Goal: Task Accomplishment & Management: Manage account settings

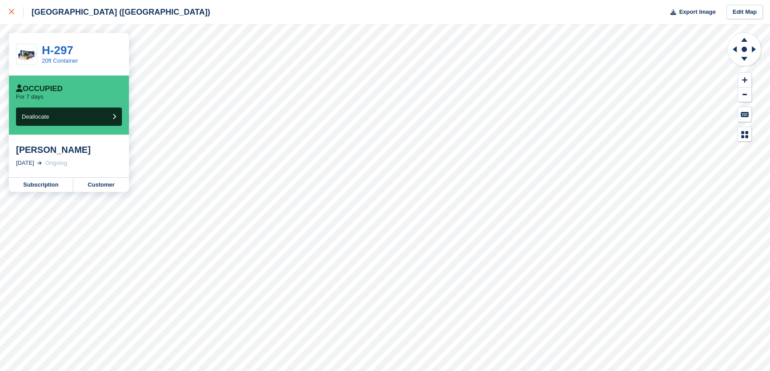
click at [6, 12] on link at bounding box center [12, 12] width 24 height 24
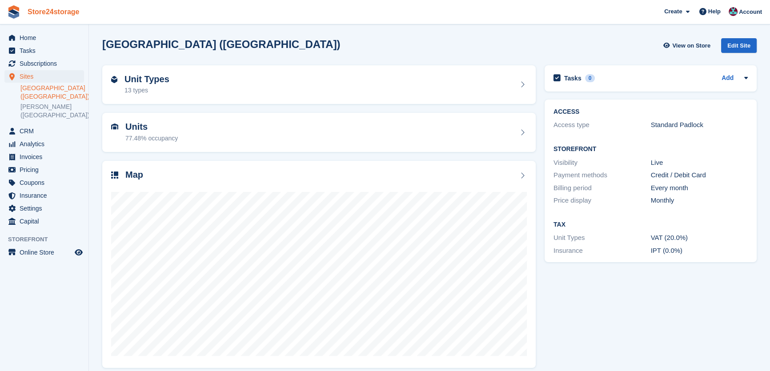
click at [69, 11] on link "Store24storage" at bounding box center [53, 11] width 59 height 15
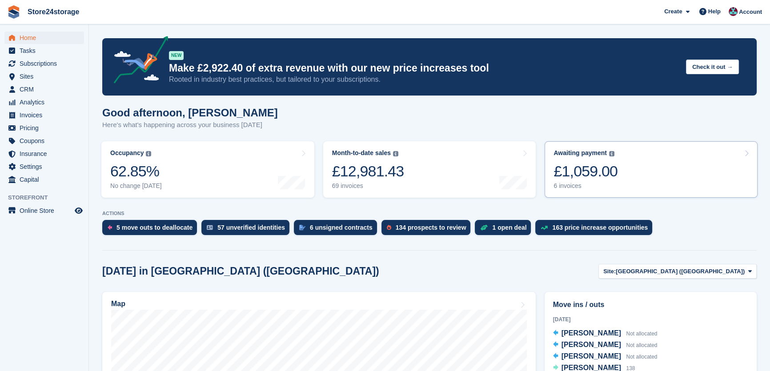
click at [626, 179] on link "Awaiting payment The total outstanding balance on all open invoices. £1,059.00 …" at bounding box center [650, 169] width 213 height 56
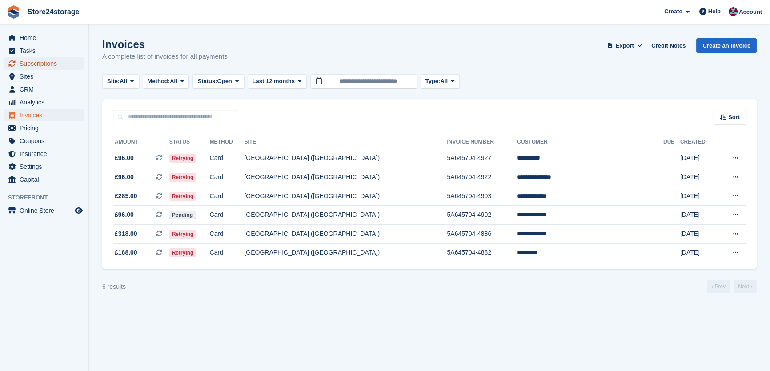
click at [44, 60] on span "Subscriptions" at bounding box center [46, 63] width 53 height 12
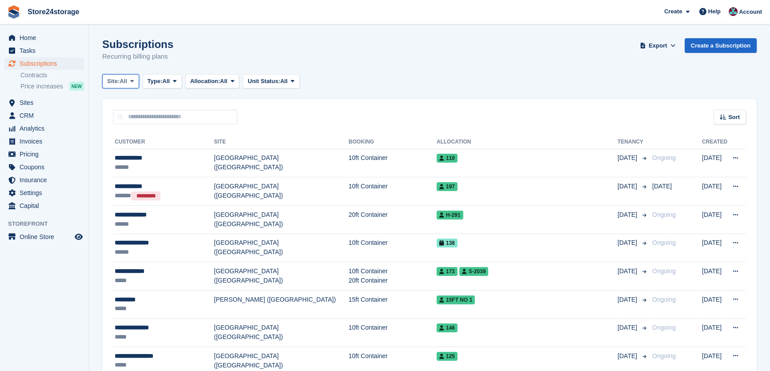
click at [134, 83] on icon at bounding box center [132, 81] width 4 height 6
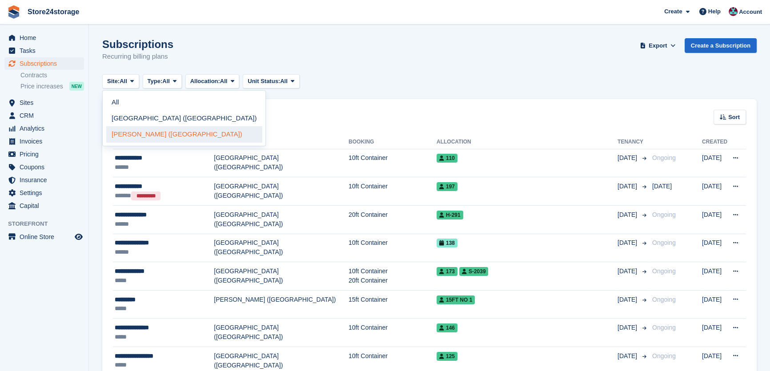
click at [144, 134] on link "[PERSON_NAME] ([GEOGRAPHIC_DATA])" at bounding box center [184, 134] width 156 height 16
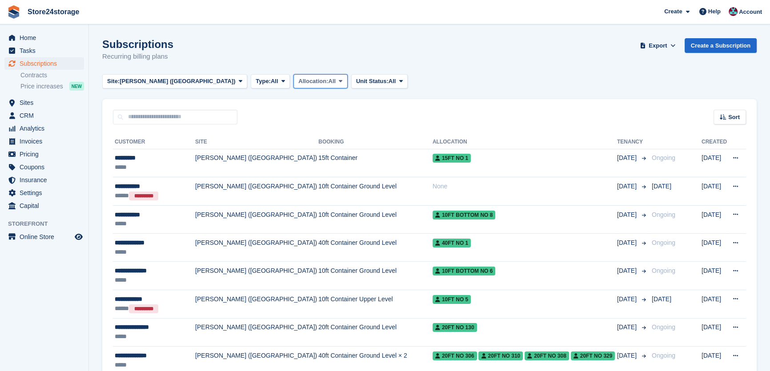
click at [298, 84] on span "Allocation:" at bounding box center [313, 81] width 30 height 9
click at [251, 86] on button "Type: All" at bounding box center [270, 81] width 39 height 15
click at [255, 147] on link "Active" at bounding box center [293, 150] width 77 height 16
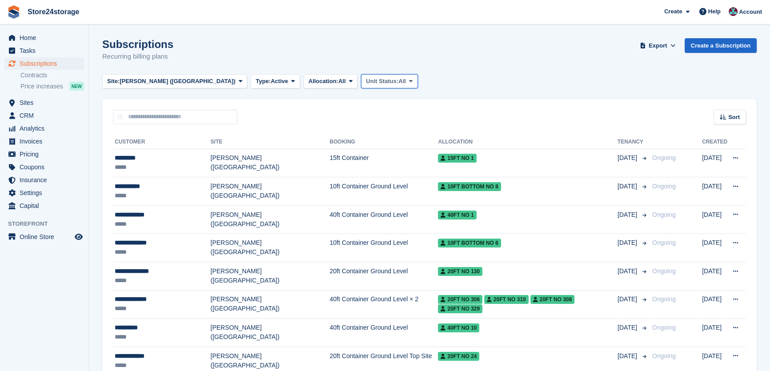
click at [361, 76] on button "Unit Status: All" at bounding box center [389, 81] width 56 height 15
click at [303, 76] on button "Allocation: All" at bounding box center [330, 81] width 54 height 15
click at [147, 82] on span "[PERSON_NAME] ([GEOGRAPHIC_DATA])" at bounding box center [178, 81] width 116 height 9
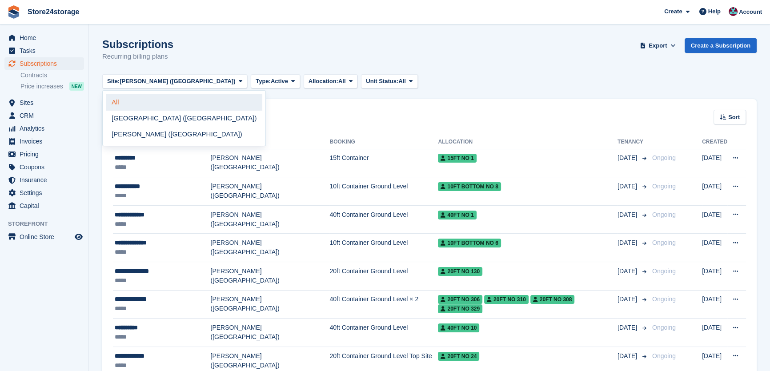
click at [133, 102] on link "All" at bounding box center [184, 102] width 156 height 16
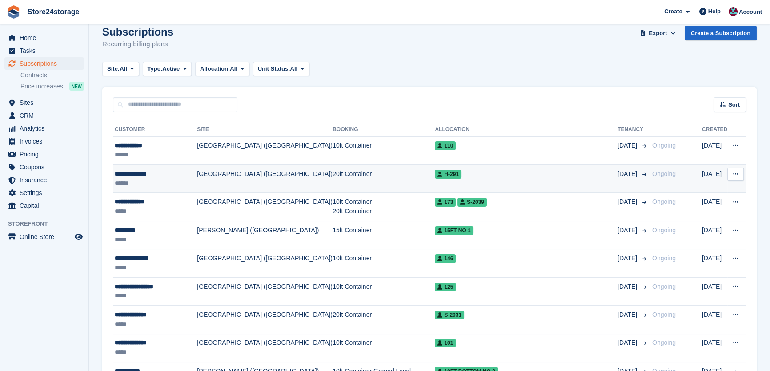
scroll to position [13, 0]
